Goal: Navigation & Orientation: Find specific page/section

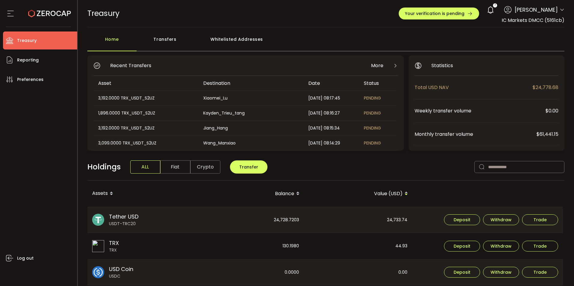
click at [486, 8] on icon at bounding box center [490, 10] width 8 height 8
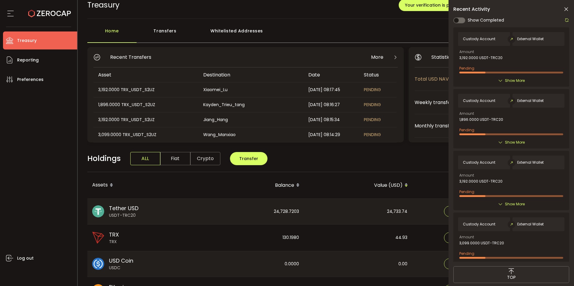
scroll to position [0, 0]
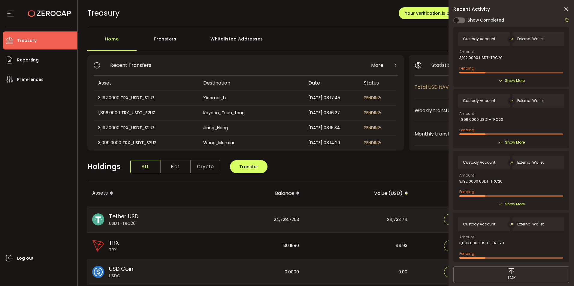
click at [165, 40] on div "Transfers" at bounding box center [165, 42] width 57 height 18
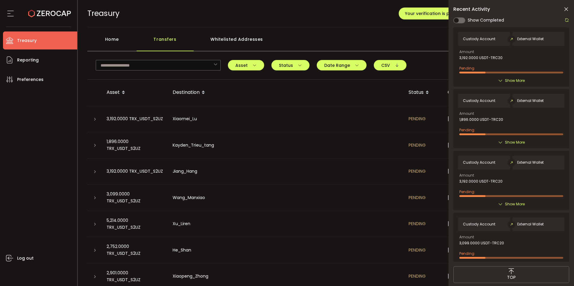
click at [111, 39] on div "Home" at bounding box center [111, 42] width 49 height 18
